Goal: Task Accomplishment & Management: Use online tool/utility

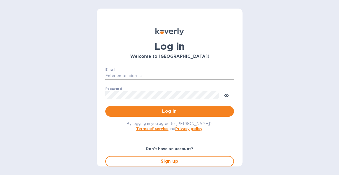
click at [149, 78] on input "Email" at bounding box center [169, 76] width 129 height 8
type input "[EMAIL_ADDRESS][DOMAIN_NAME]"
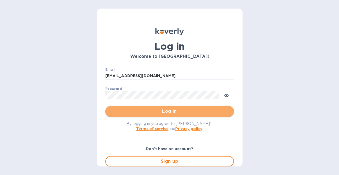
click at [172, 109] on span "Log in" at bounding box center [170, 111] width 120 height 6
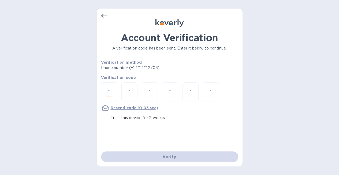
click at [112, 94] on input "number" at bounding box center [109, 92] width 7 height 10
type input "3"
type input "7"
type input "0"
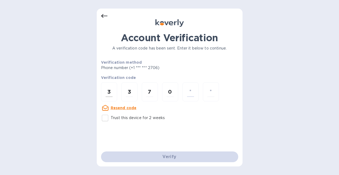
type input "0"
type input "4"
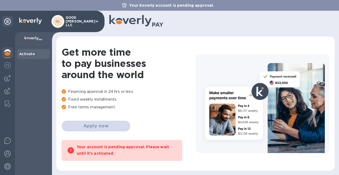
click at [33, 56] on div "Activate" at bounding box center [33, 54] width 28 height 5
